Goal: Transaction & Acquisition: Purchase product/service

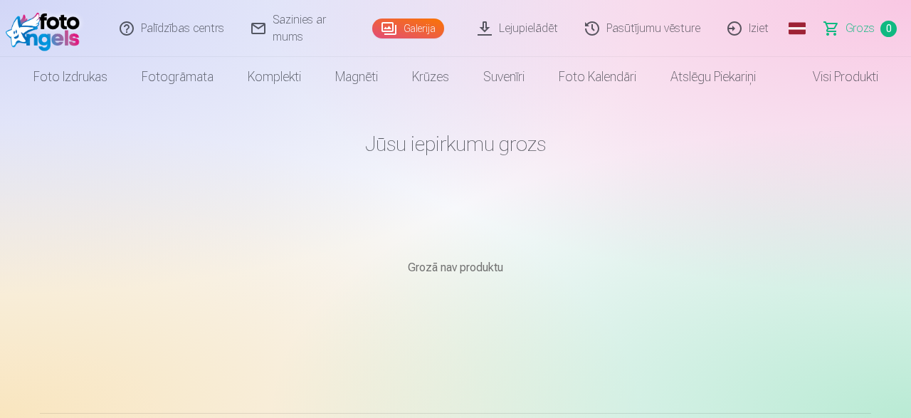
click at [53, 21] on img at bounding box center [46, 29] width 81 height 46
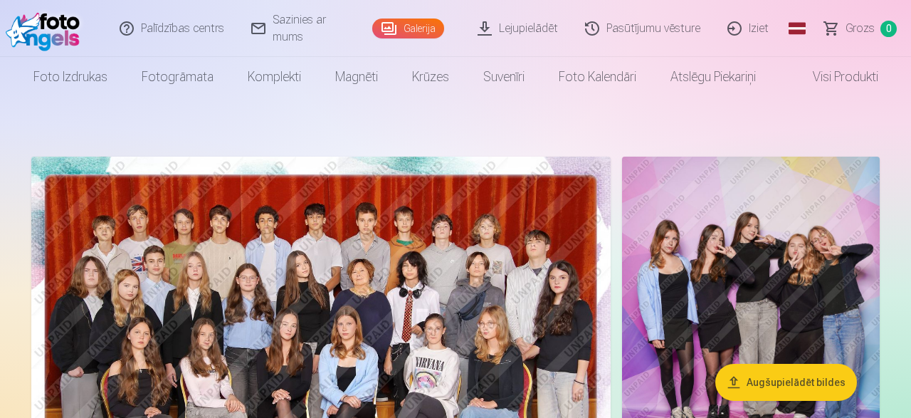
click at [431, 278] on img at bounding box center [320, 350] width 579 height 386
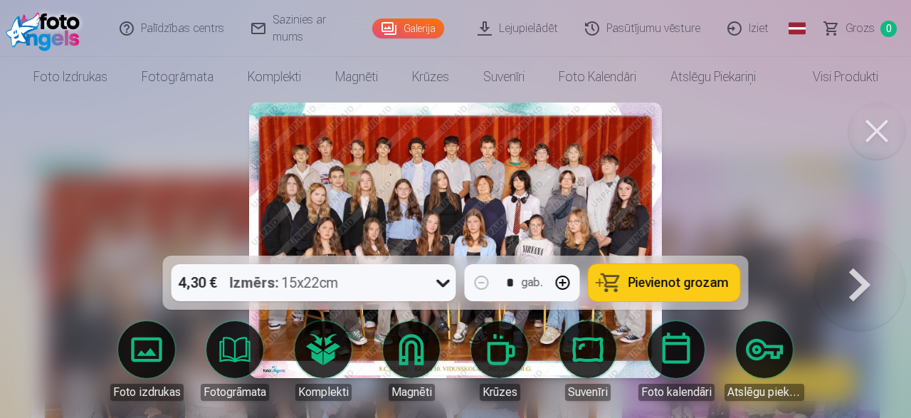
click at [634, 284] on span "Pievienot grozam" at bounding box center [678, 282] width 100 height 13
click at [867, 241] on button at bounding box center [859, 240] width 91 height 2
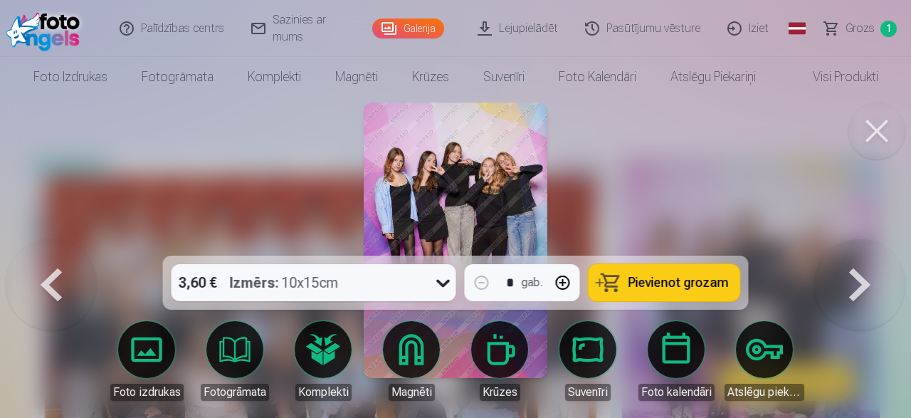
click at [867, 241] on button at bounding box center [859, 240] width 91 height 2
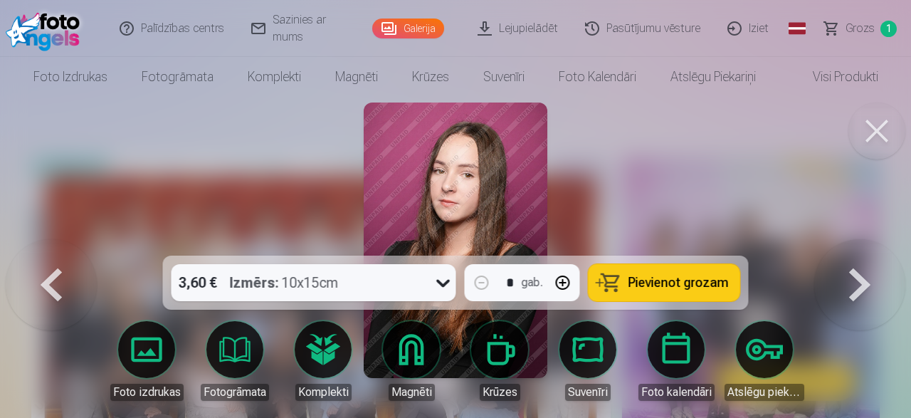
click at [867, 241] on button at bounding box center [859, 240] width 91 height 2
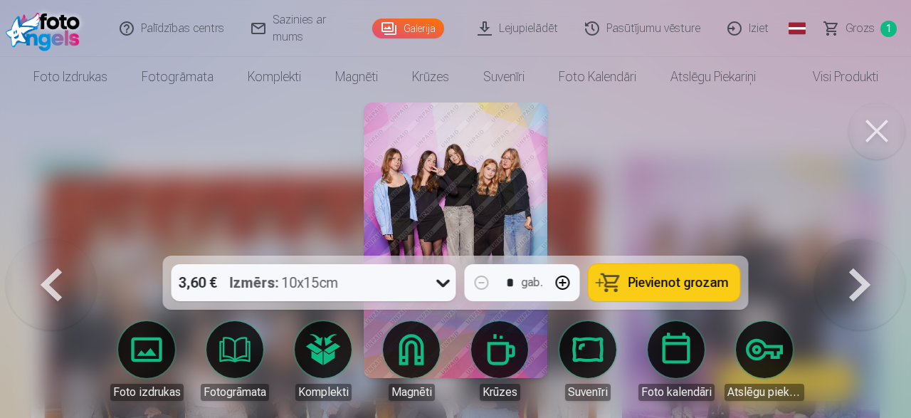
click at [867, 241] on button at bounding box center [859, 240] width 91 height 2
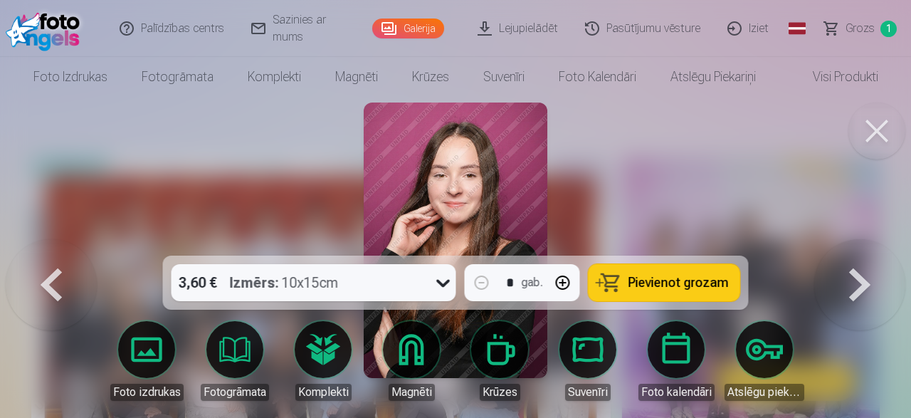
click at [58, 241] on button at bounding box center [51, 240] width 91 height 2
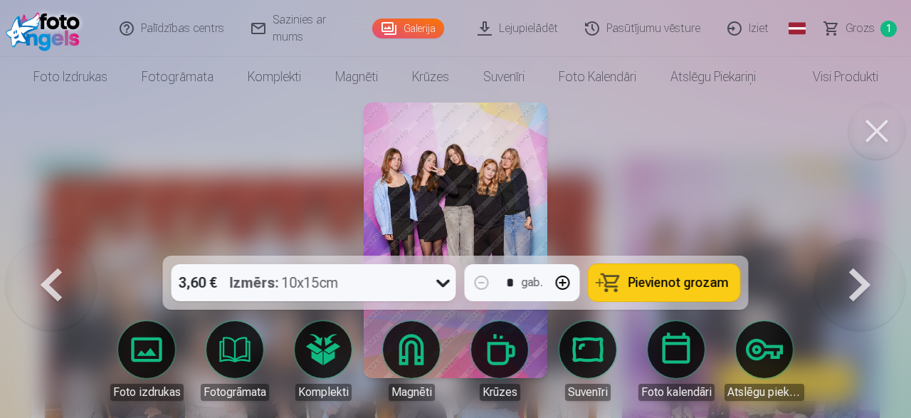
click at [56, 241] on button at bounding box center [51, 240] width 91 height 2
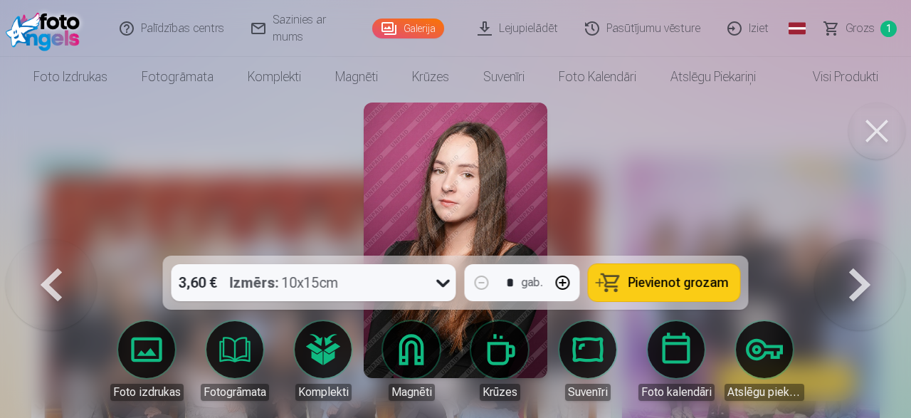
click at [45, 241] on button at bounding box center [51, 240] width 91 height 2
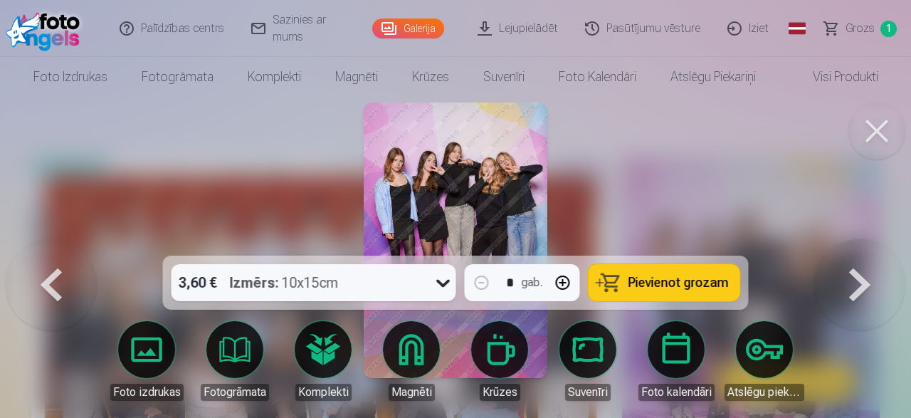
click at [437, 285] on icon at bounding box center [443, 282] width 23 height 23
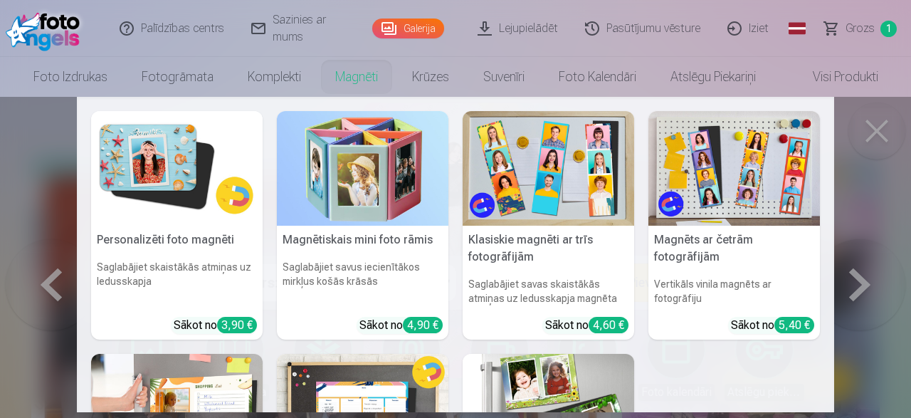
click at [327, 96] on li "Magnēti Personalizēti foto magnēti Saglabājiet skaistākās atmiņas uz ledusskapj…" at bounding box center [356, 77] width 77 height 40
click at [872, 194] on nav "Personalizēti foto magnēti Saglabājiet skaistākās atmiņas uz ledusskapja Sākot …" at bounding box center [455, 254] width 911 height 315
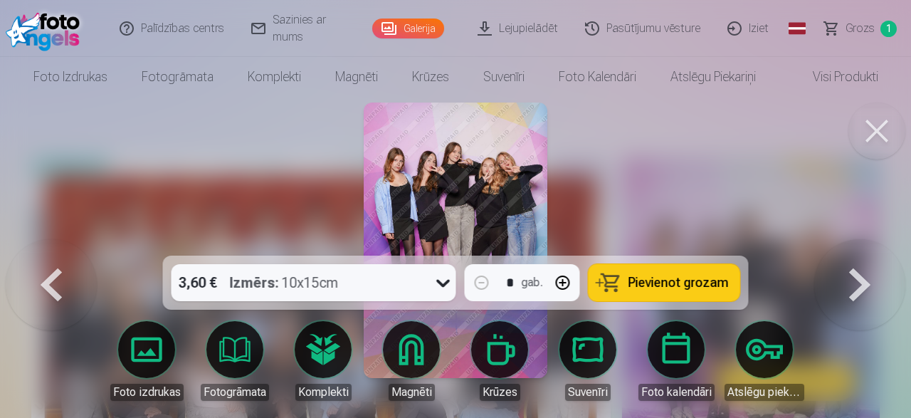
click at [443, 277] on icon at bounding box center [443, 282] width 23 height 23
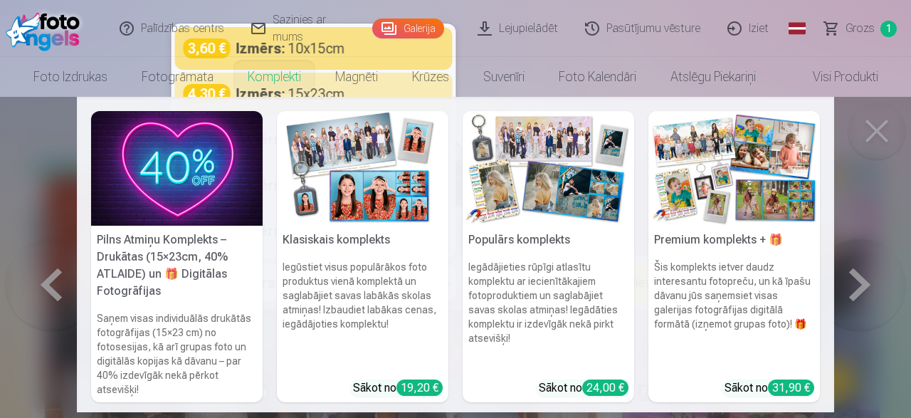
click at [58, 159] on nav "Pilns Atmiņu Komplekts – Drukātas (15×23cm, 40% ATLAIDE) un 🎁 Digitālas Fotogrā…" at bounding box center [455, 254] width 911 height 315
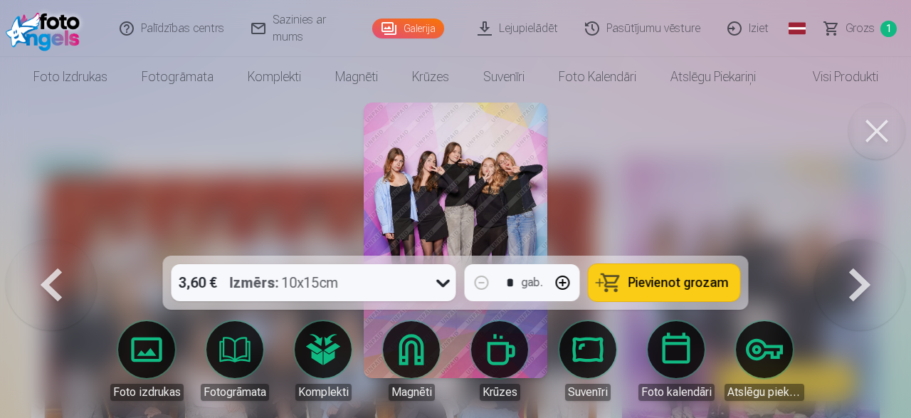
click at [318, 284] on div "Izmērs : 10x15cm" at bounding box center [284, 282] width 109 height 37
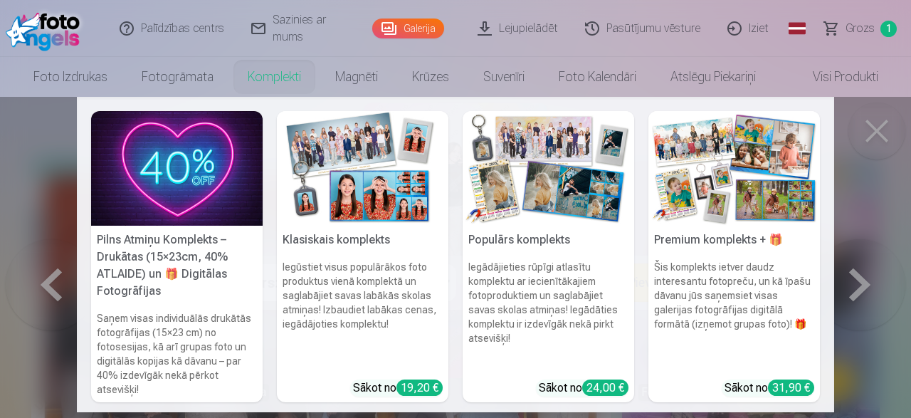
click at [300, 95] on link "Komplekti" at bounding box center [275, 77] width 88 height 40
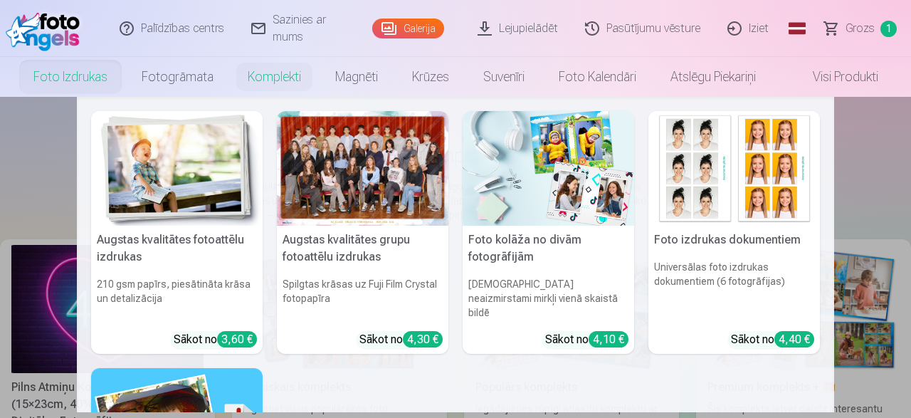
click at [60, 71] on link "Foto izdrukas" at bounding box center [70, 77] width 108 height 40
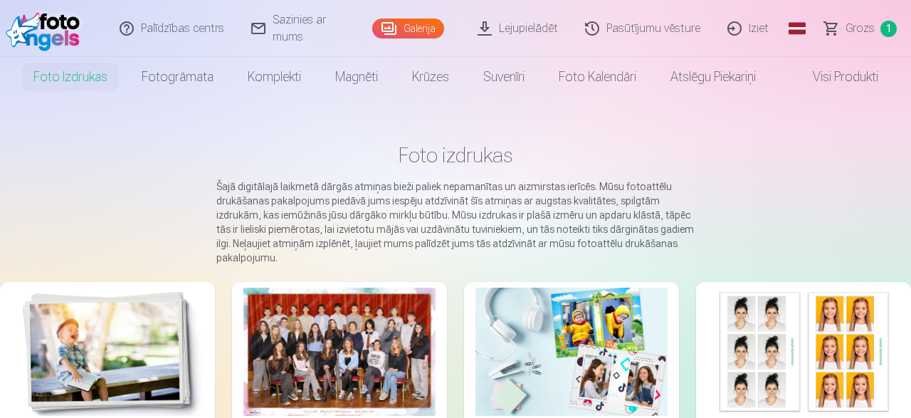
click at [831, 76] on link "Visi produkti" at bounding box center [834, 77] width 122 height 40
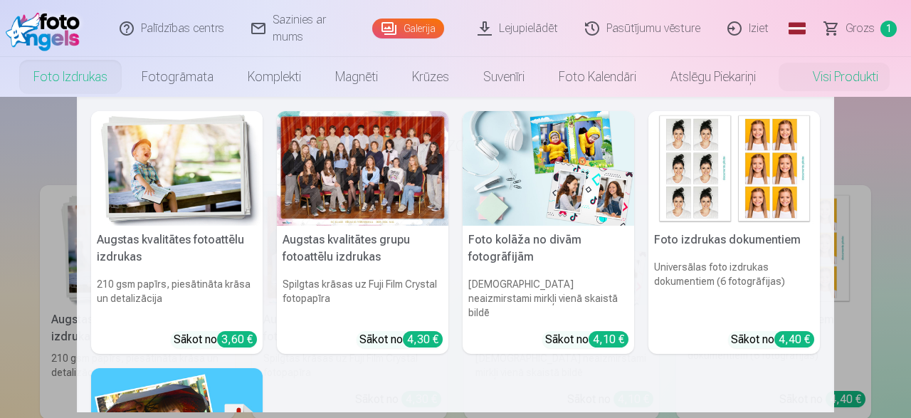
click at [79, 74] on link "Foto izdrukas" at bounding box center [70, 77] width 108 height 40
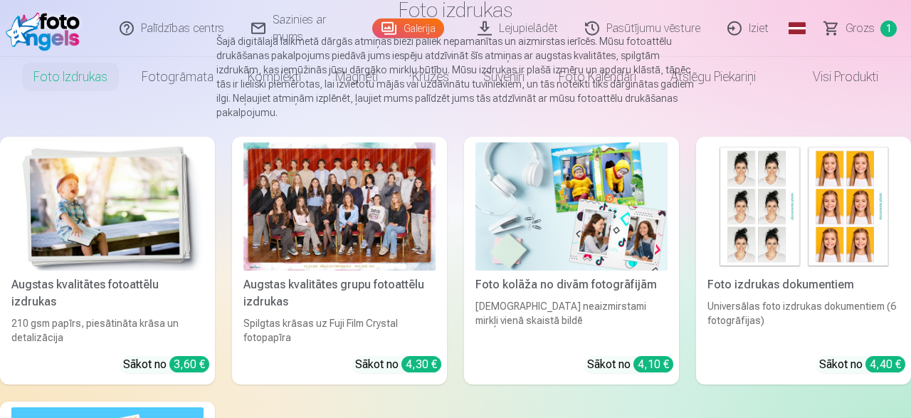
scroll to position [222, 0]
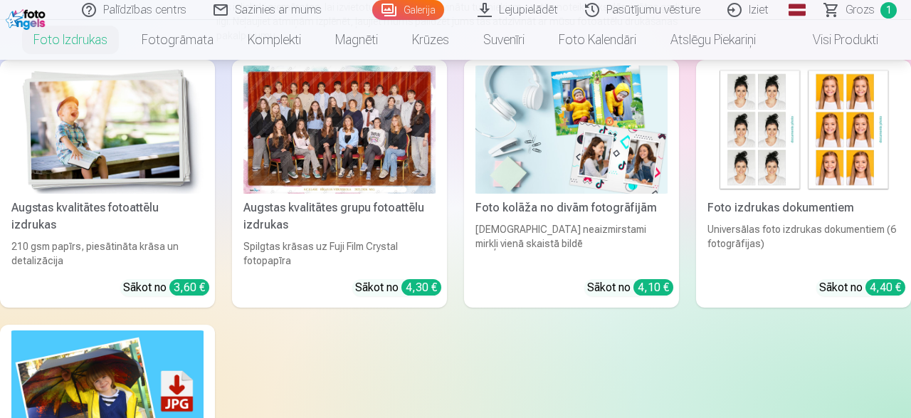
click at [324, 218] on div "Augstas kvalitātes grupu fotoattēlu izdrukas" at bounding box center [340, 216] width 204 height 34
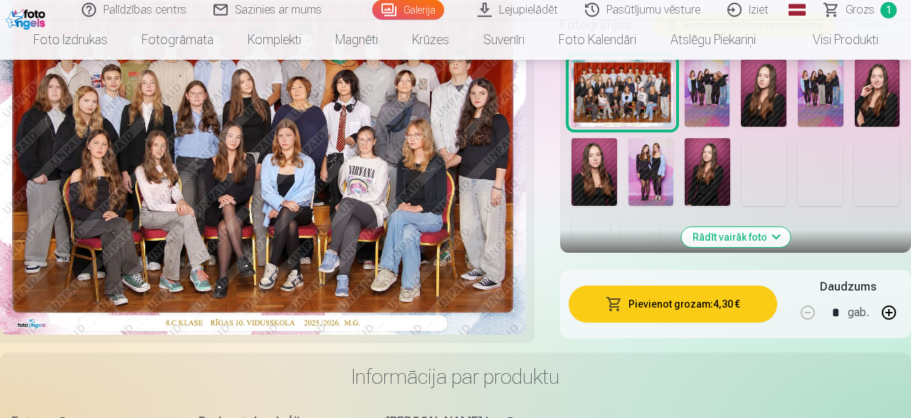
scroll to position [444, 0]
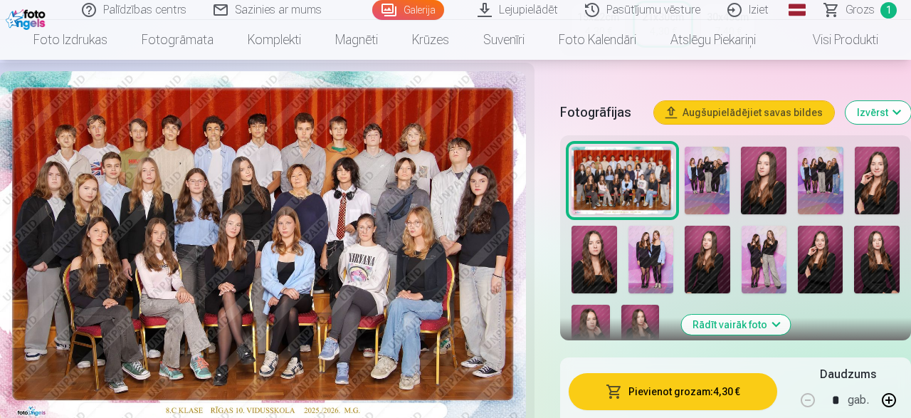
click at [717, 181] on img at bounding box center [708, 181] width 46 height 68
click at [701, 179] on img at bounding box center [708, 181] width 46 height 68
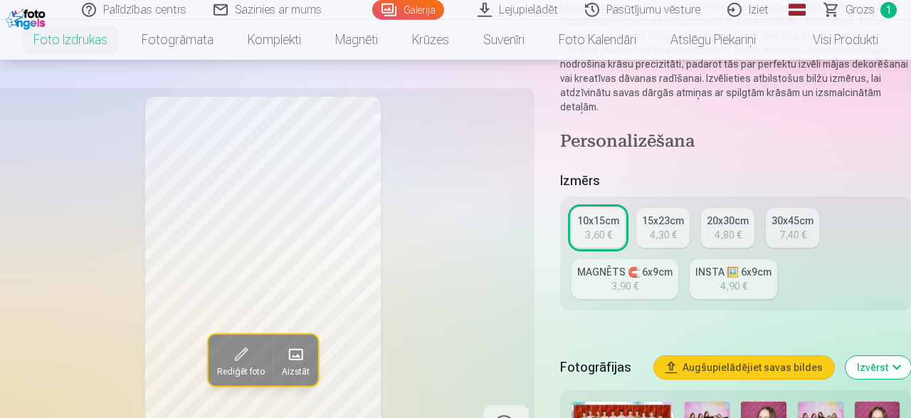
scroll to position [74, 0]
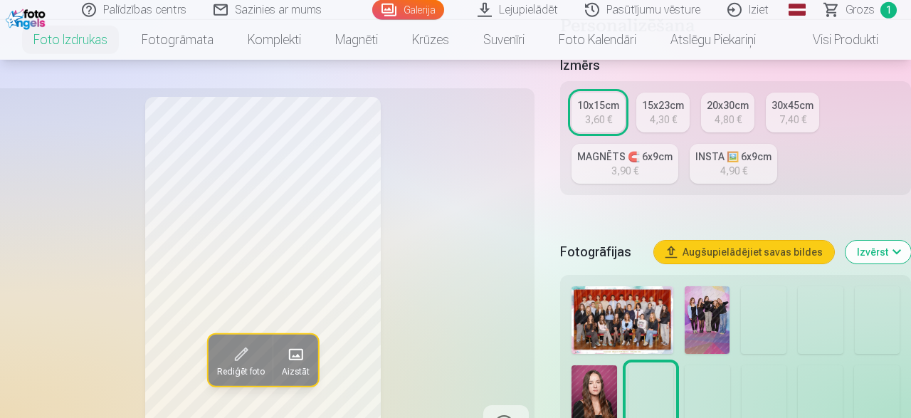
scroll to position [370, 0]
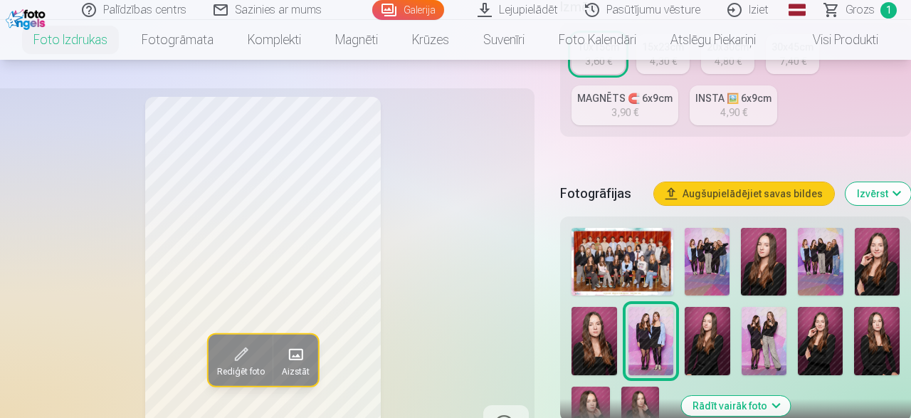
click at [715, 254] on img at bounding box center [708, 262] width 46 height 68
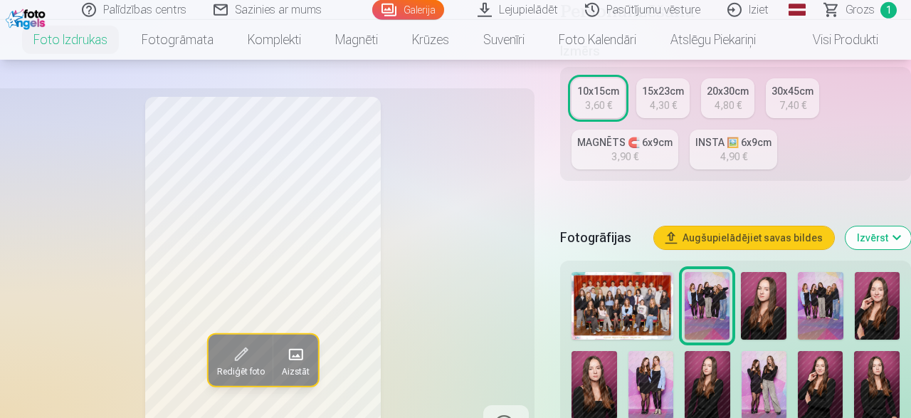
scroll to position [296, 0]
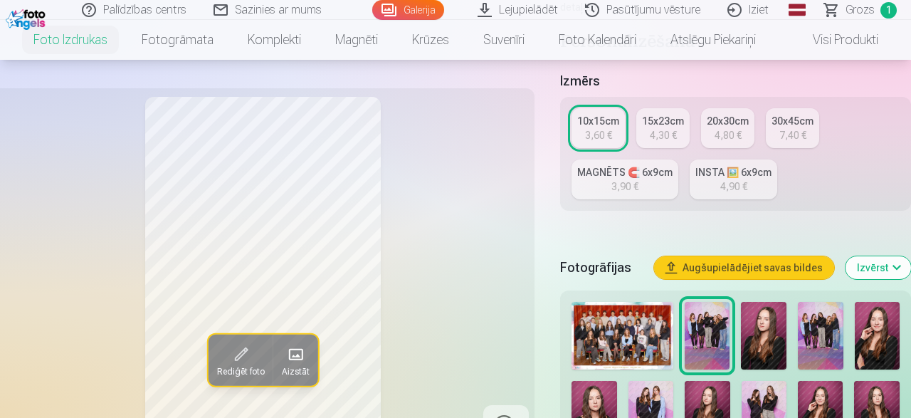
click at [665, 128] on div "4,30 €" at bounding box center [663, 135] width 27 height 14
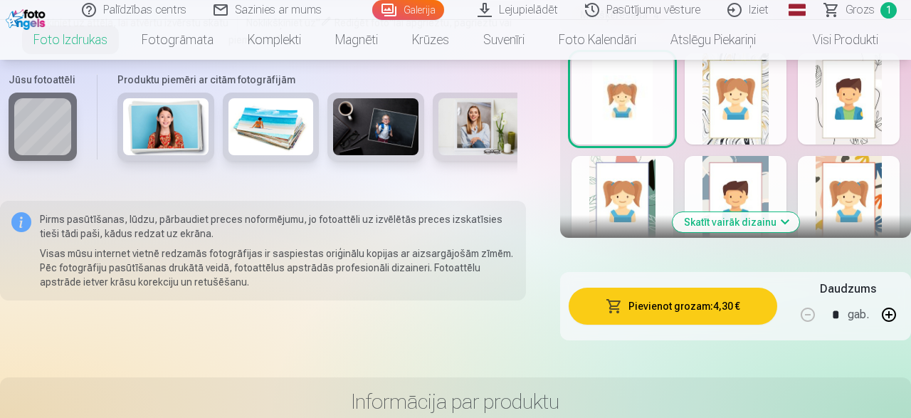
scroll to position [962, 0]
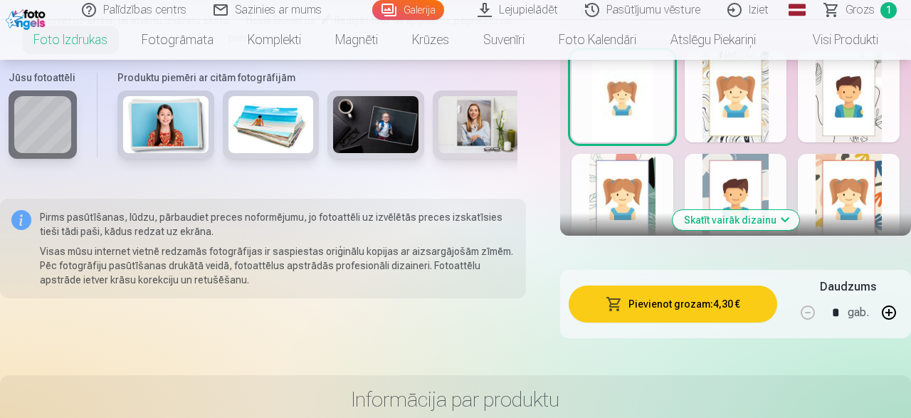
click at [674, 285] on button "Pievienot grozam : 4,30 €" at bounding box center [673, 303] width 209 height 37
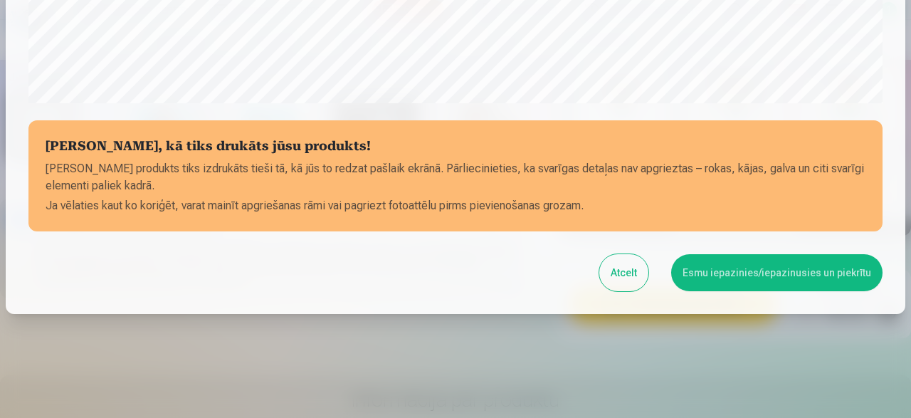
scroll to position [598, 0]
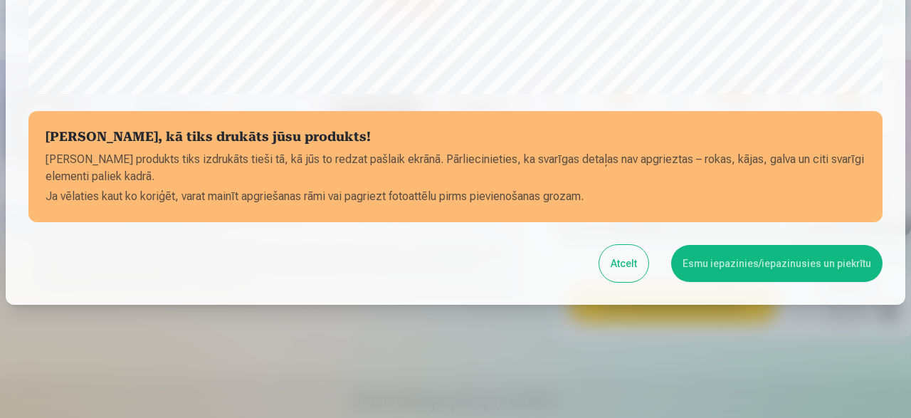
click at [757, 271] on button "Esmu iepazinies/iepazinusies un piekrītu" at bounding box center [776, 263] width 211 height 37
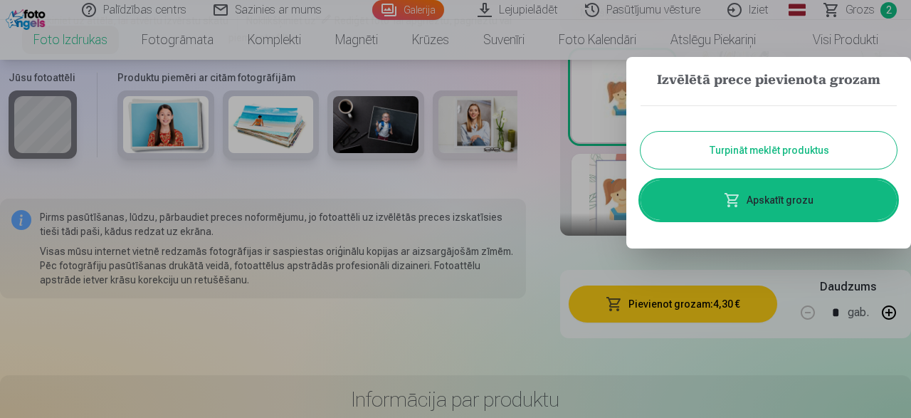
click at [749, 159] on button "Turpināt meklēt produktus" at bounding box center [768, 150] width 256 height 37
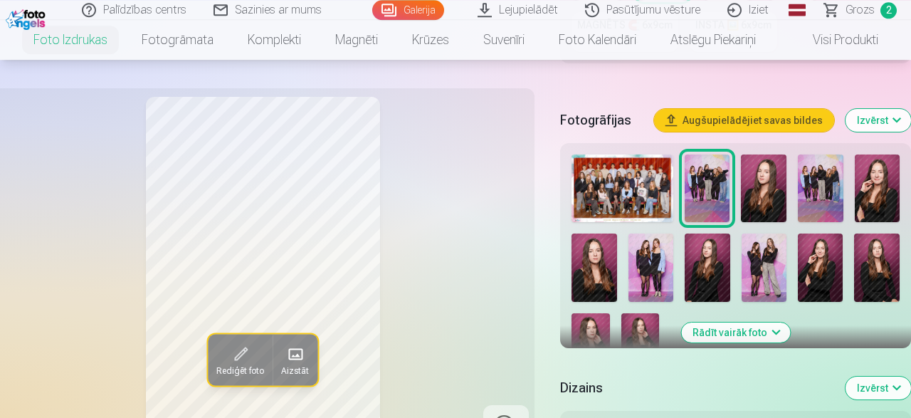
scroll to position [444, 0]
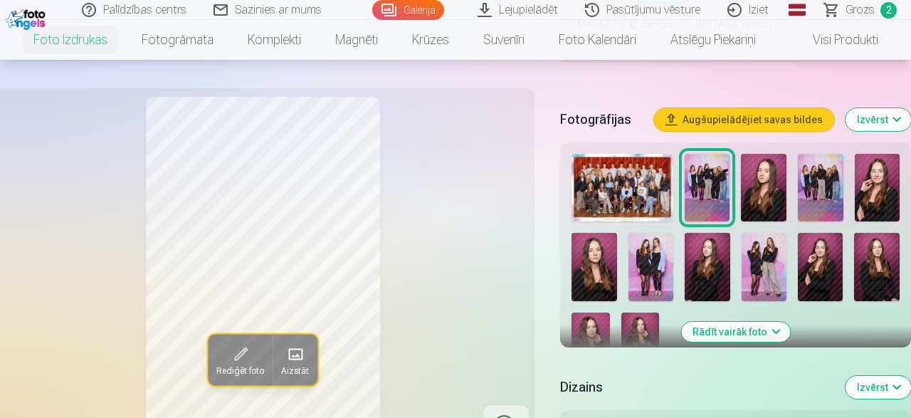
click at [648, 251] on img at bounding box center [650, 267] width 45 height 68
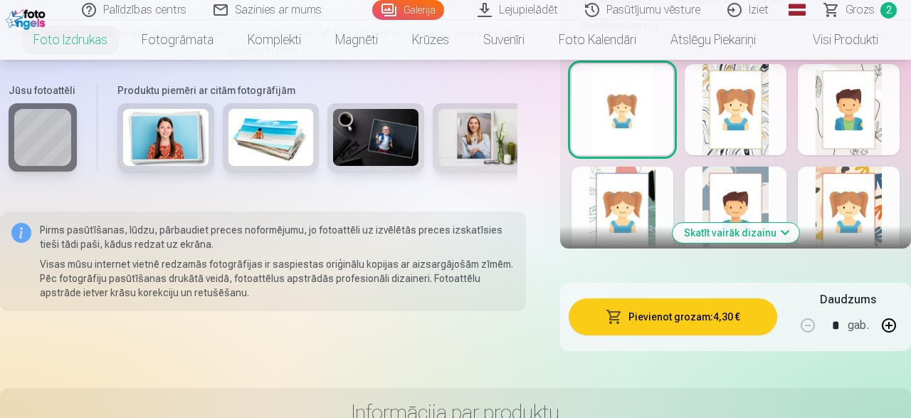
scroll to position [962, 0]
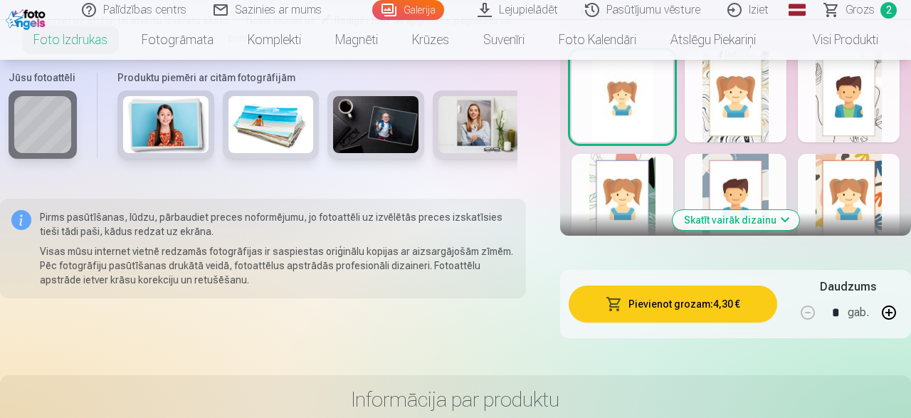
click at [727, 285] on button "Pievienot grozam : 4,30 €" at bounding box center [673, 303] width 209 height 37
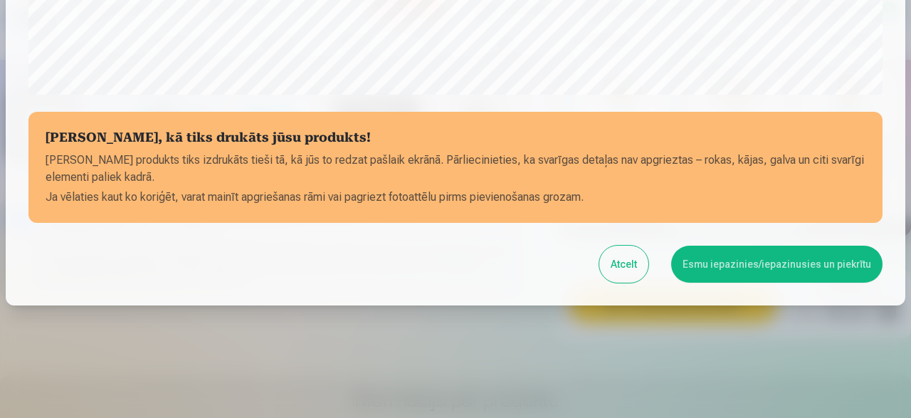
scroll to position [598, 0]
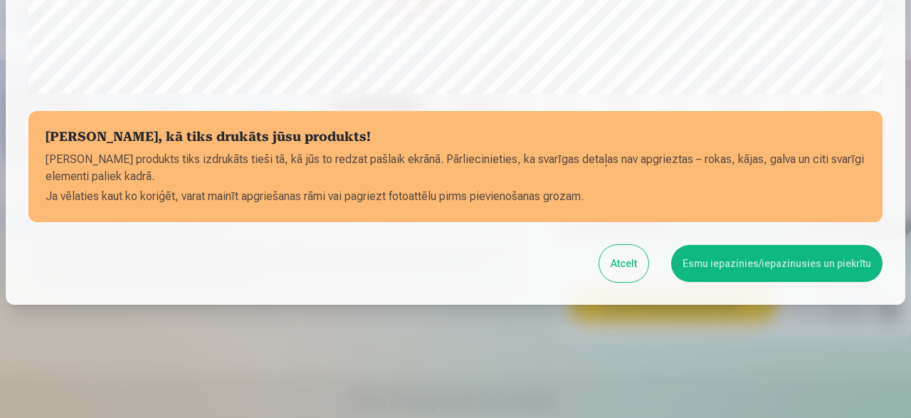
click at [742, 263] on button "Esmu iepazinies/iepazinusies un piekrītu" at bounding box center [776, 263] width 211 height 37
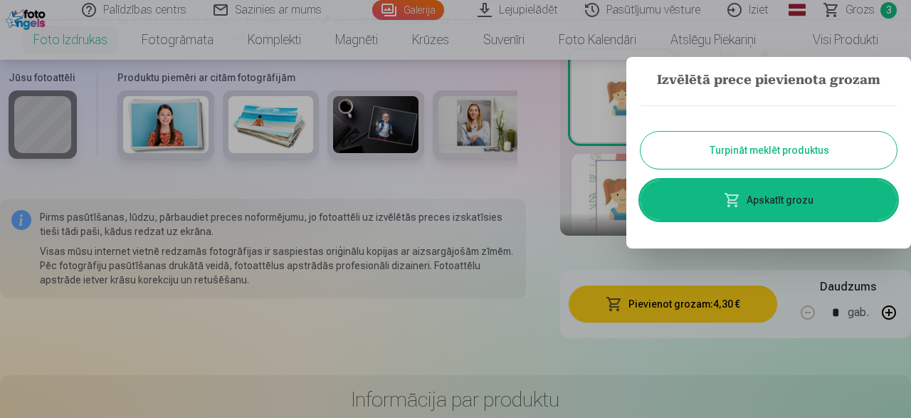
click at [752, 157] on button "Turpināt meklēt produktus" at bounding box center [768, 150] width 256 height 37
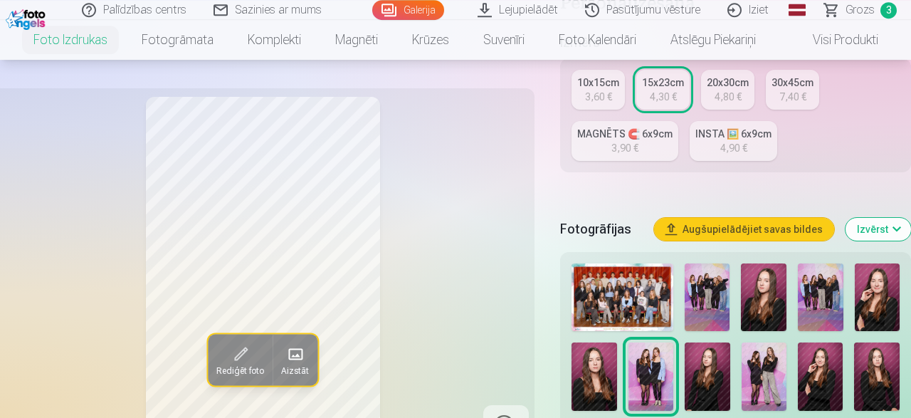
scroll to position [444, 0]
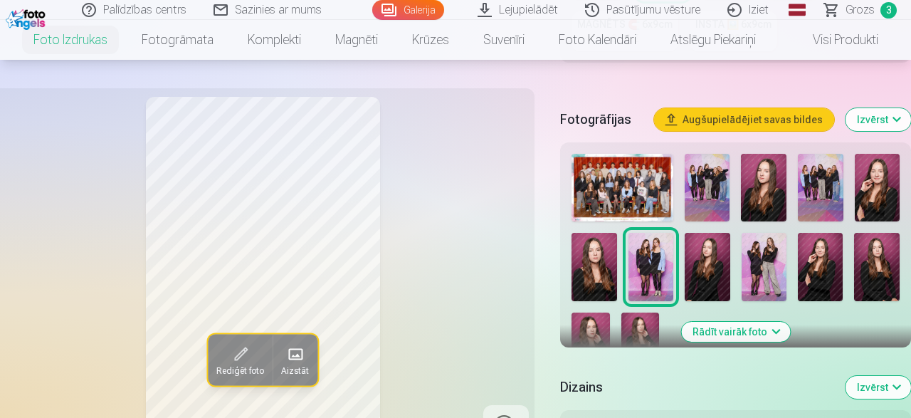
click at [717, 258] on img at bounding box center [707, 267] width 45 height 68
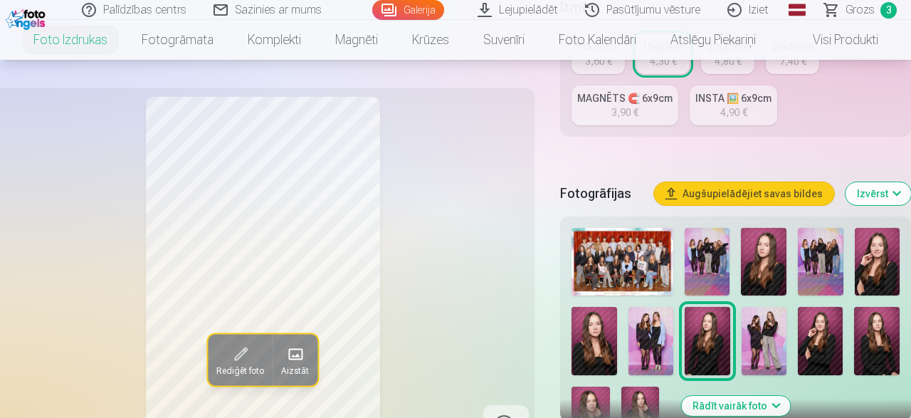
scroll to position [296, 0]
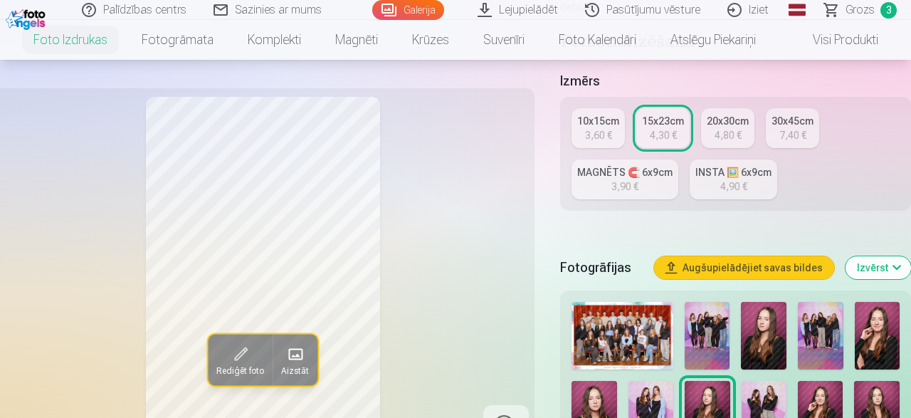
click at [595, 114] on div "10x15cm" at bounding box center [598, 121] width 42 height 14
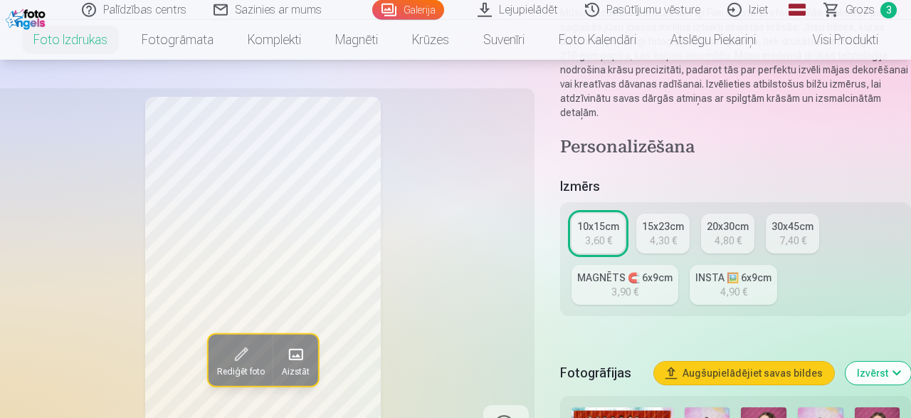
scroll to position [222, 0]
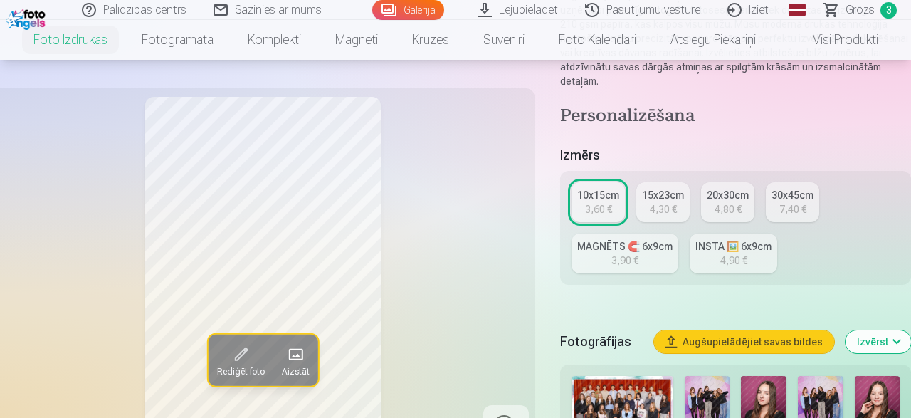
click at [664, 188] on div "15x23cm" at bounding box center [663, 195] width 42 height 14
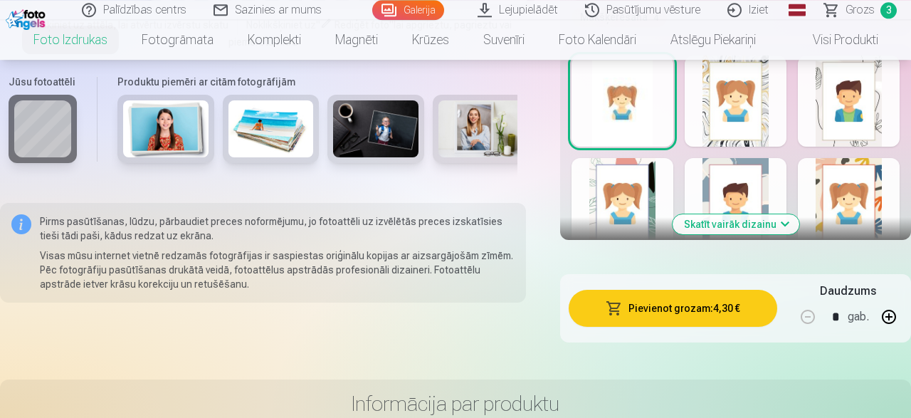
scroll to position [962, 0]
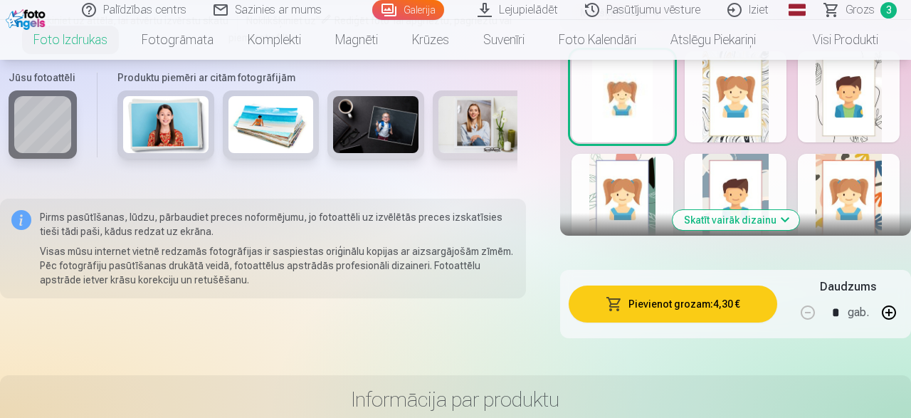
click at [690, 285] on button "Pievienot grozam : 4,30 €" at bounding box center [673, 303] width 209 height 37
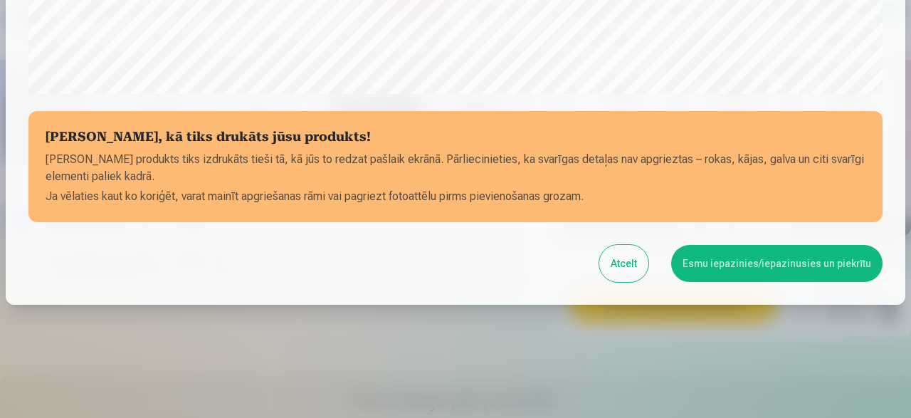
scroll to position [598, 0]
click at [739, 266] on button "Esmu iepazinies/iepazinusies un piekrītu" at bounding box center [776, 263] width 211 height 37
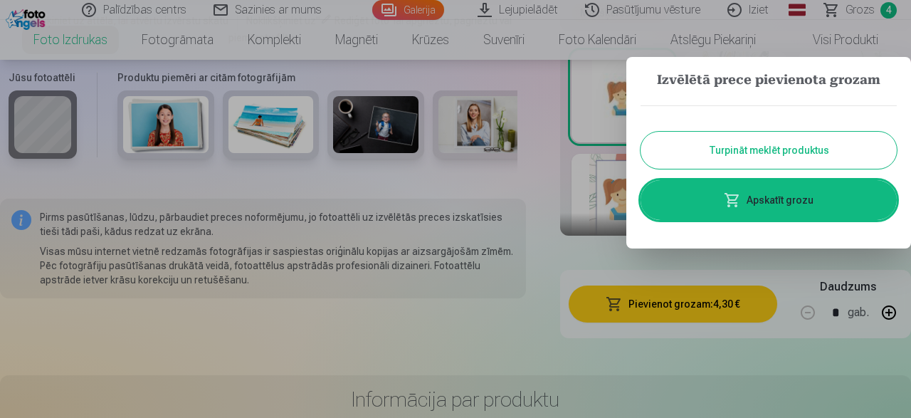
click at [767, 148] on button "Turpināt meklēt produktus" at bounding box center [768, 150] width 256 height 37
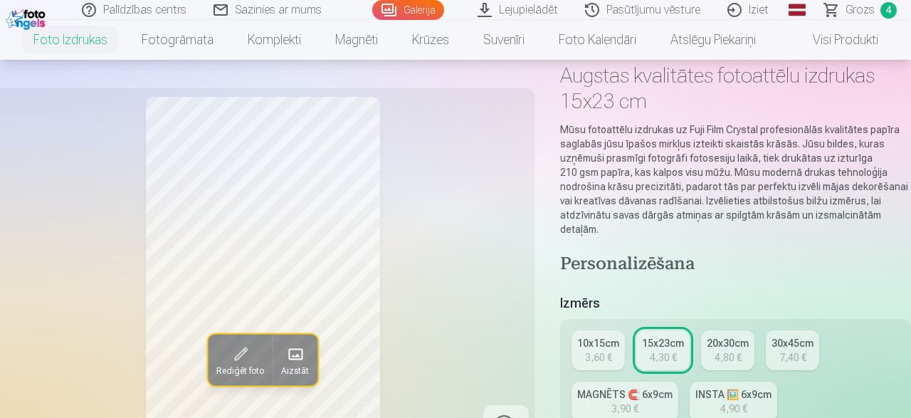
scroll to position [0, 0]
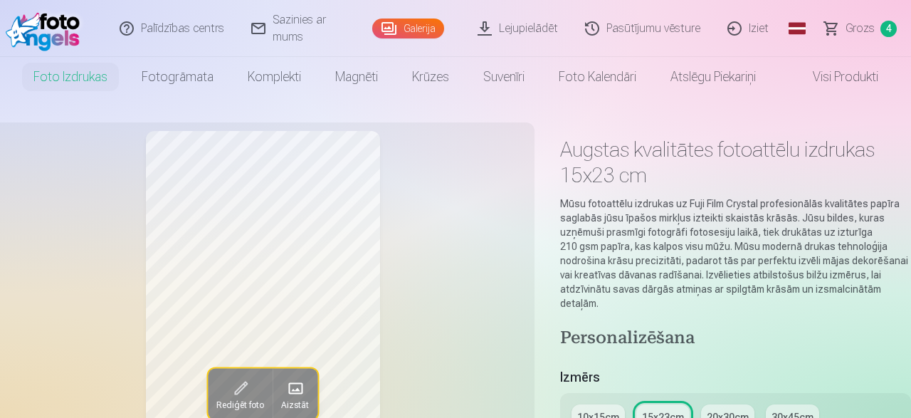
click at [855, 33] on span "Grozs" at bounding box center [859, 28] width 29 height 17
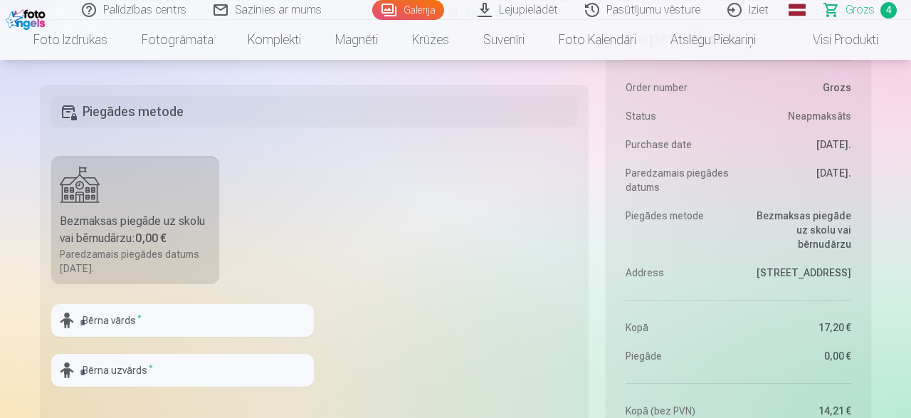
scroll to position [888, 0]
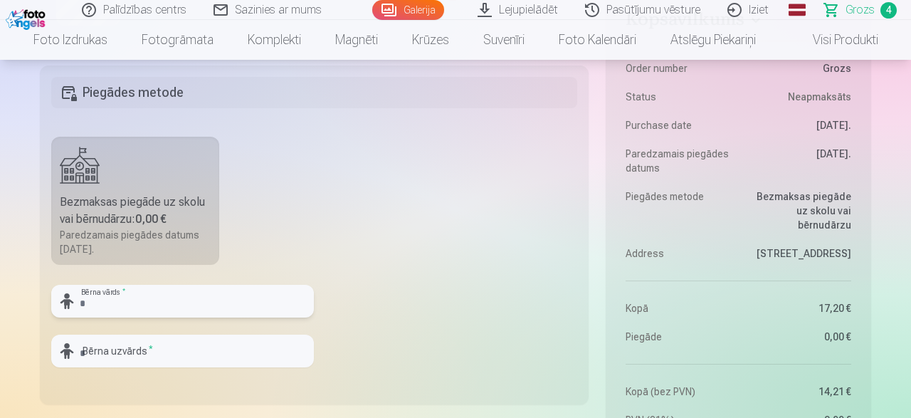
click at [119, 301] on input "text" at bounding box center [182, 301] width 263 height 33
type input "********"
click at [142, 359] on input "text" at bounding box center [182, 350] width 263 height 33
type input "********"
click at [396, 194] on fieldset "Piegādes metode Bezmaksas piegāde uz skolu vai bērnudārzu : 0,00 € Paredzamais …" at bounding box center [314, 234] width 549 height 339
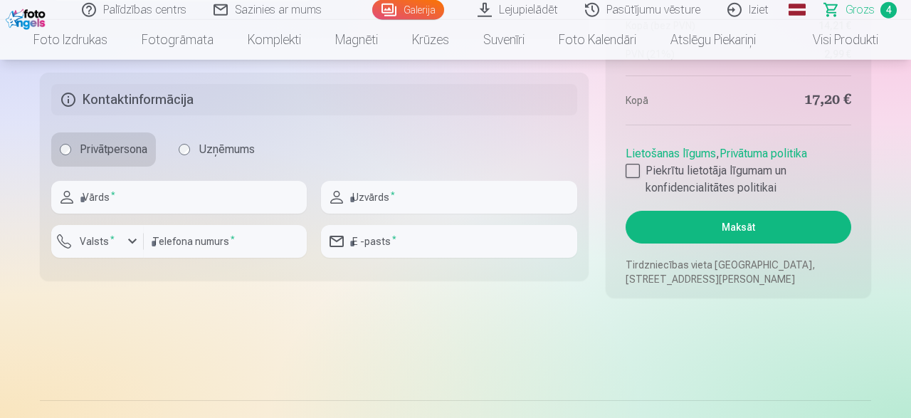
scroll to position [1258, 0]
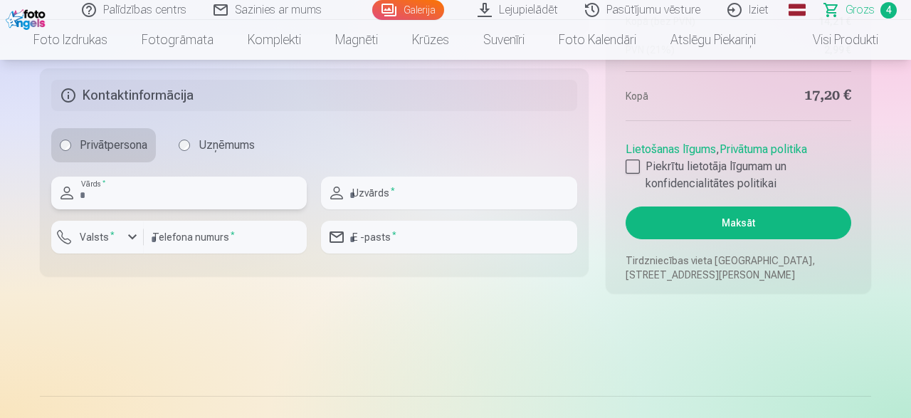
click at [206, 203] on input "text" at bounding box center [178, 192] width 255 height 33
type input "*****"
click at [386, 198] on input "text" at bounding box center [448, 192] width 255 height 33
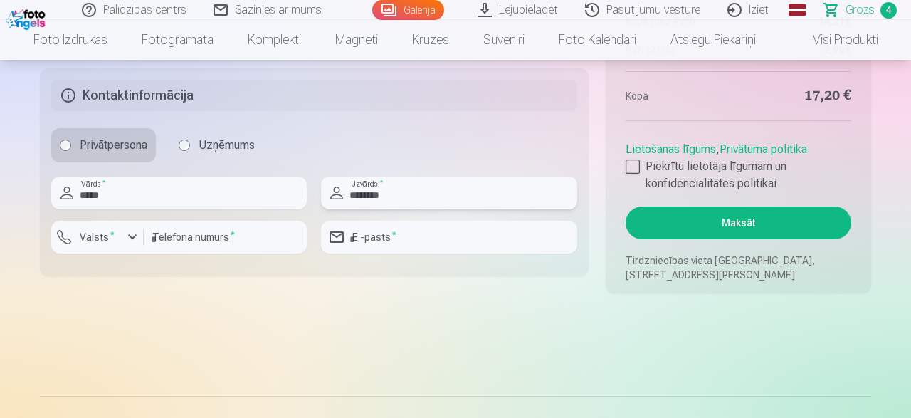
type input "********"
click at [223, 239] on input "number" at bounding box center [225, 237] width 163 height 33
click at [134, 237] on div "button" at bounding box center [132, 236] width 17 height 17
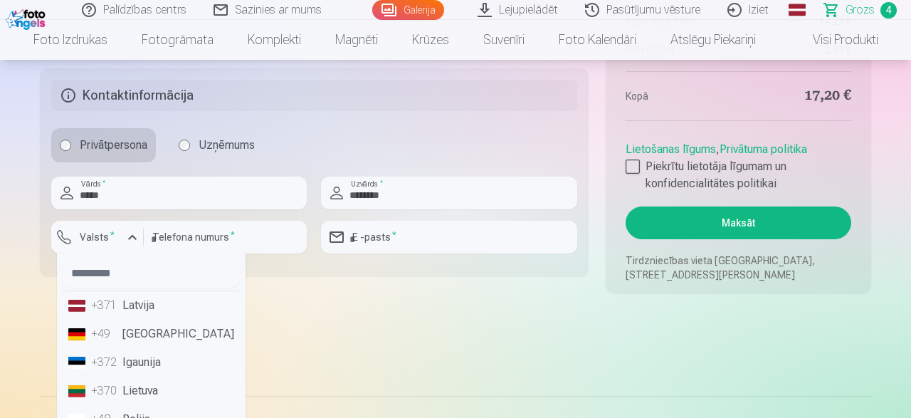
click at [139, 303] on li "+371 Latvija" at bounding box center [151, 305] width 177 height 28
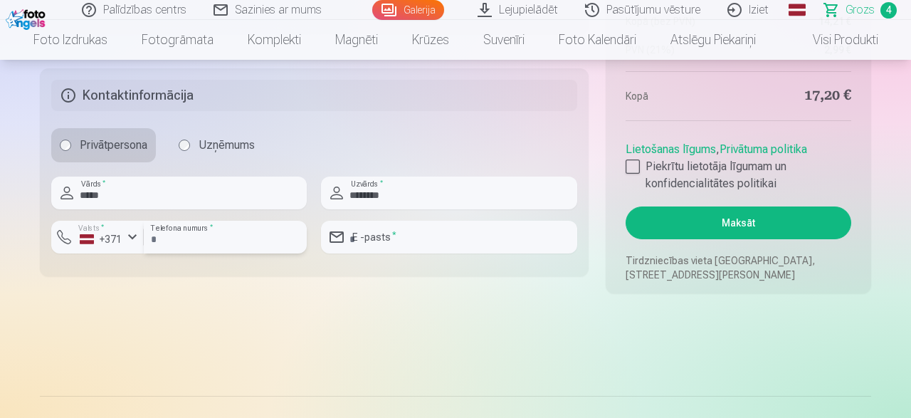
click at [203, 231] on input "number" at bounding box center [225, 237] width 163 height 33
click at [154, 235] on input "number" at bounding box center [225, 237] width 163 height 33
type input "********"
click at [387, 242] on input "email" at bounding box center [448, 237] width 255 height 33
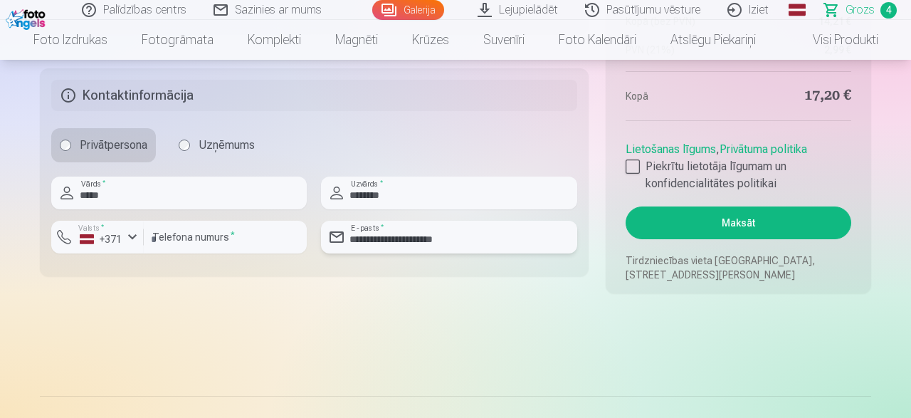
type input "**********"
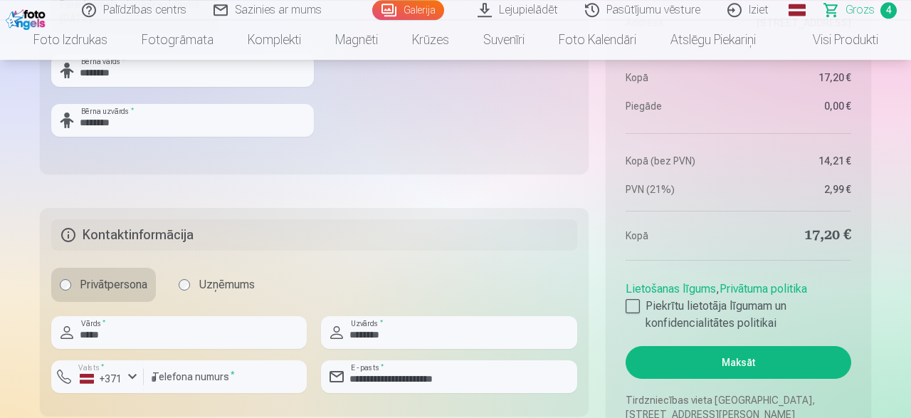
scroll to position [1110, 0]
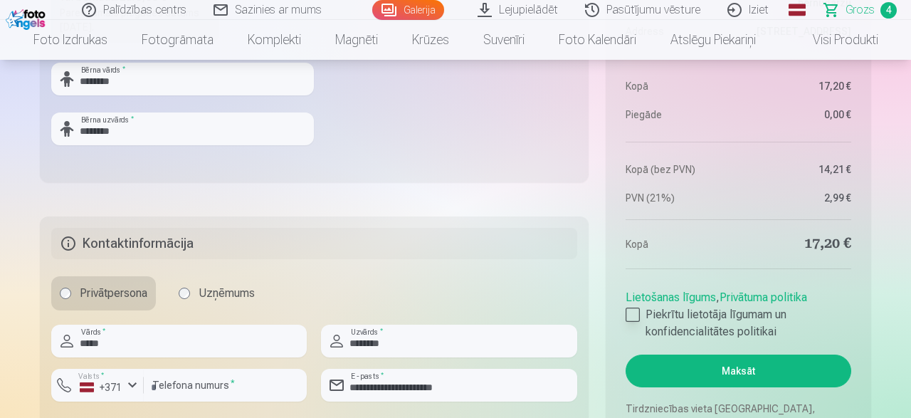
click at [630, 315] on div at bounding box center [633, 314] width 14 height 14
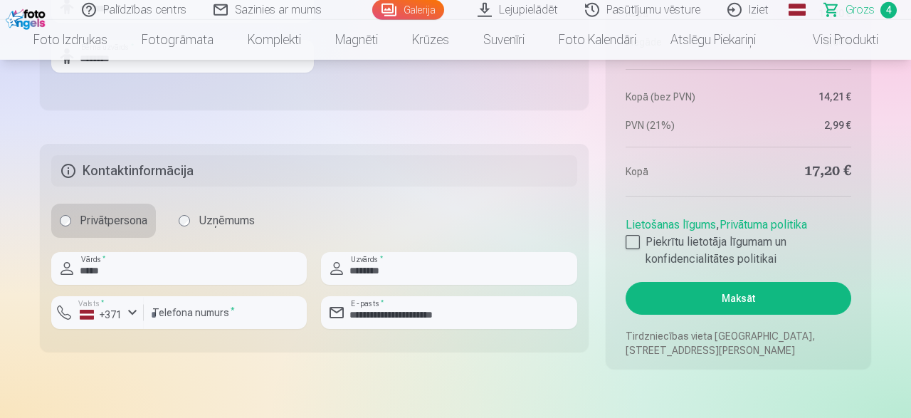
scroll to position [1184, 0]
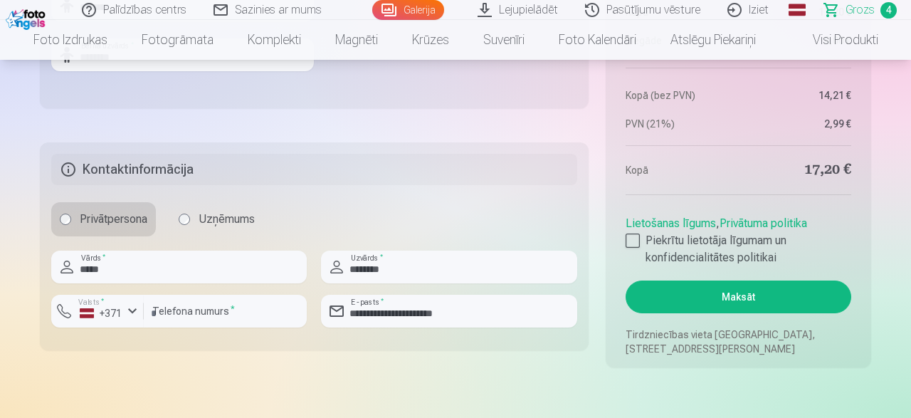
click at [724, 299] on button "Maksāt" at bounding box center [739, 296] width 226 height 33
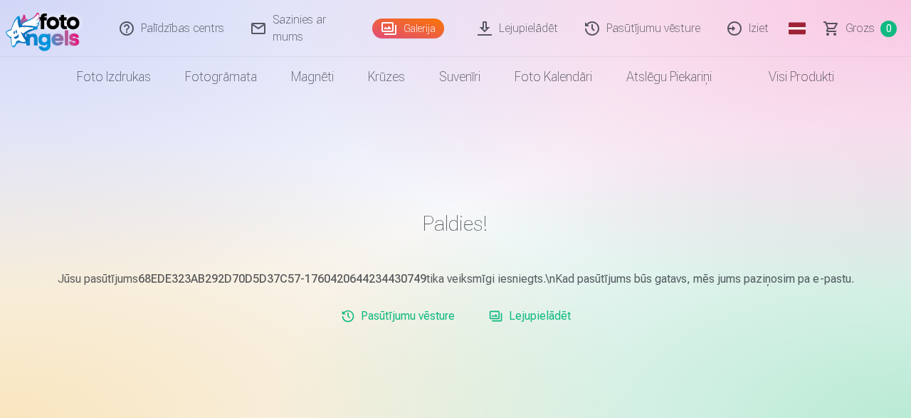
click at [738, 22] on link "Iziet" at bounding box center [748, 28] width 68 height 57
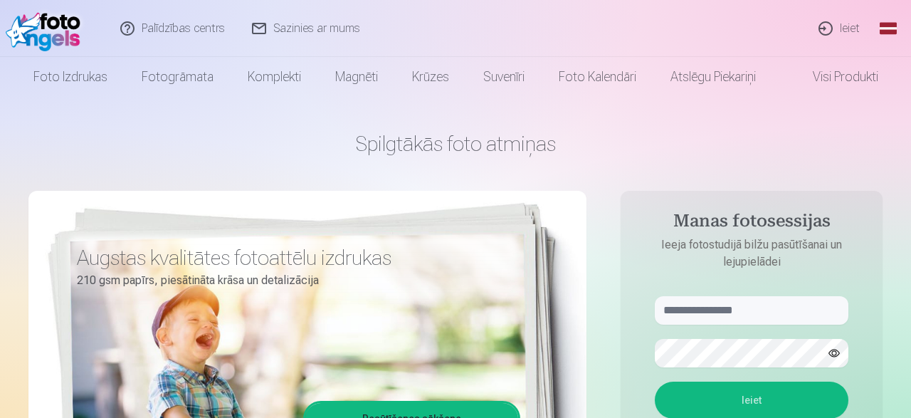
click at [843, 31] on link "Ieiet" at bounding box center [840, 28] width 68 height 57
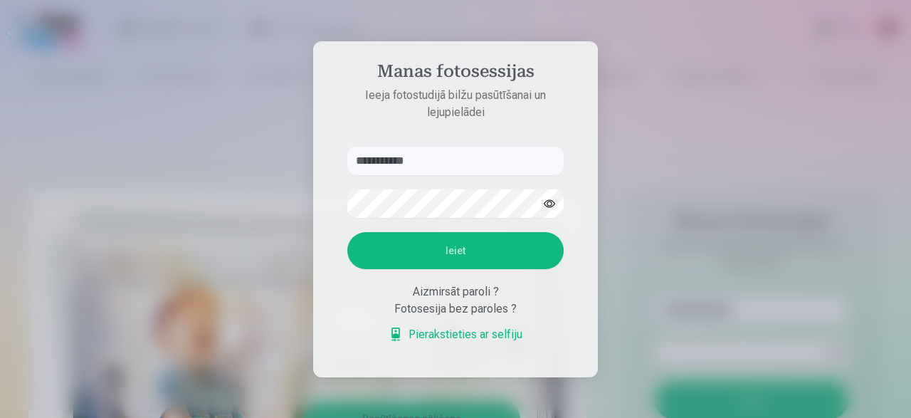
type input "**********"
click at [347, 232] on button "Ieiet" at bounding box center [455, 250] width 216 height 37
